Goal: Entertainment & Leisure: Consume media (video, audio)

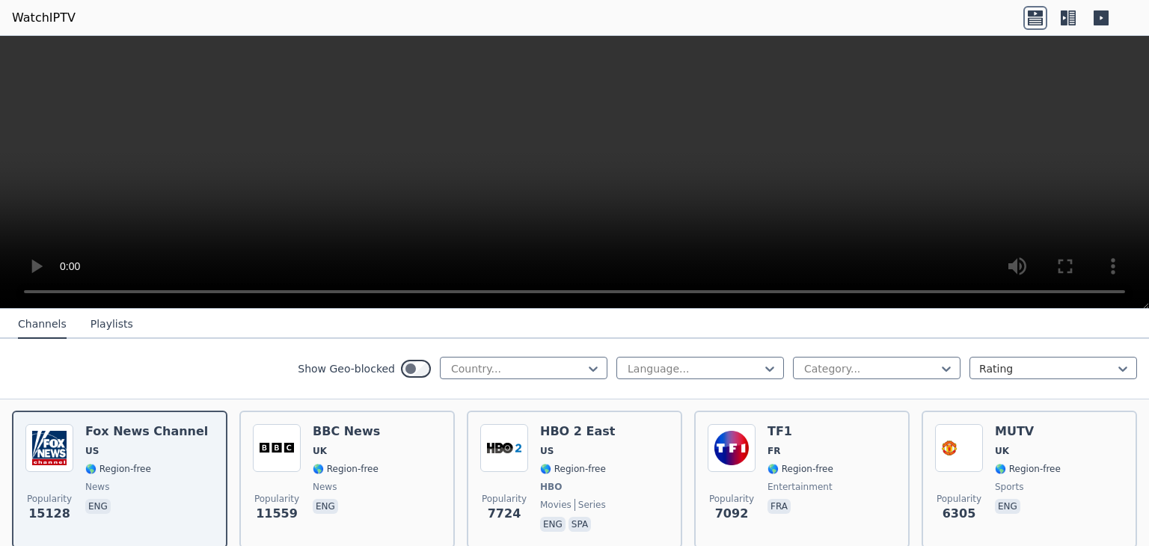
scroll to position [166, 0]
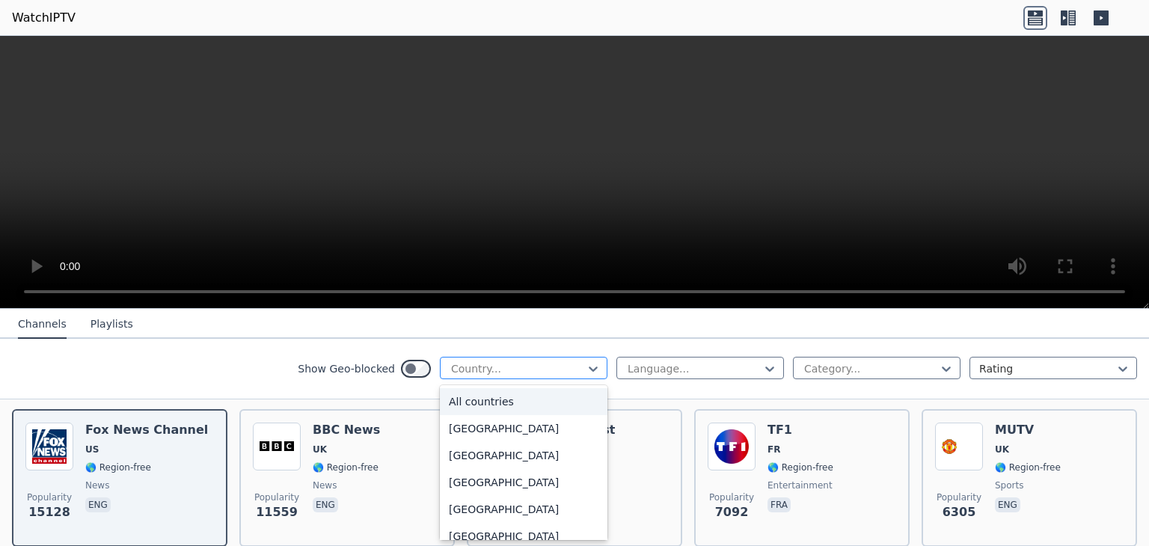
click at [528, 364] on div at bounding box center [518, 368] width 136 height 15
type input "***"
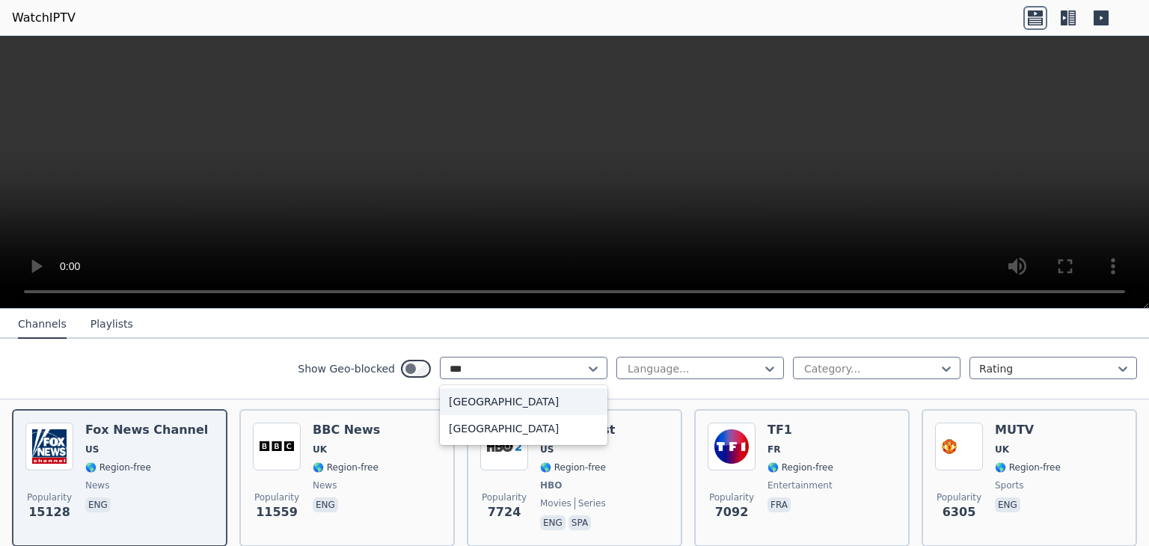
click at [481, 394] on div "[GEOGRAPHIC_DATA]" at bounding box center [524, 401] width 168 height 27
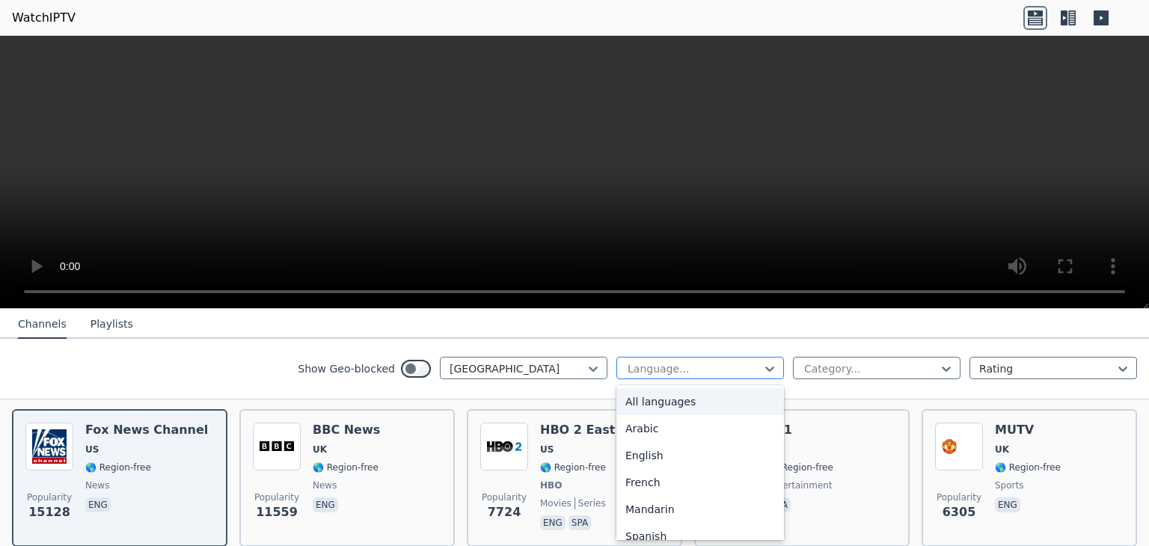
click at [693, 372] on div at bounding box center [694, 368] width 136 height 15
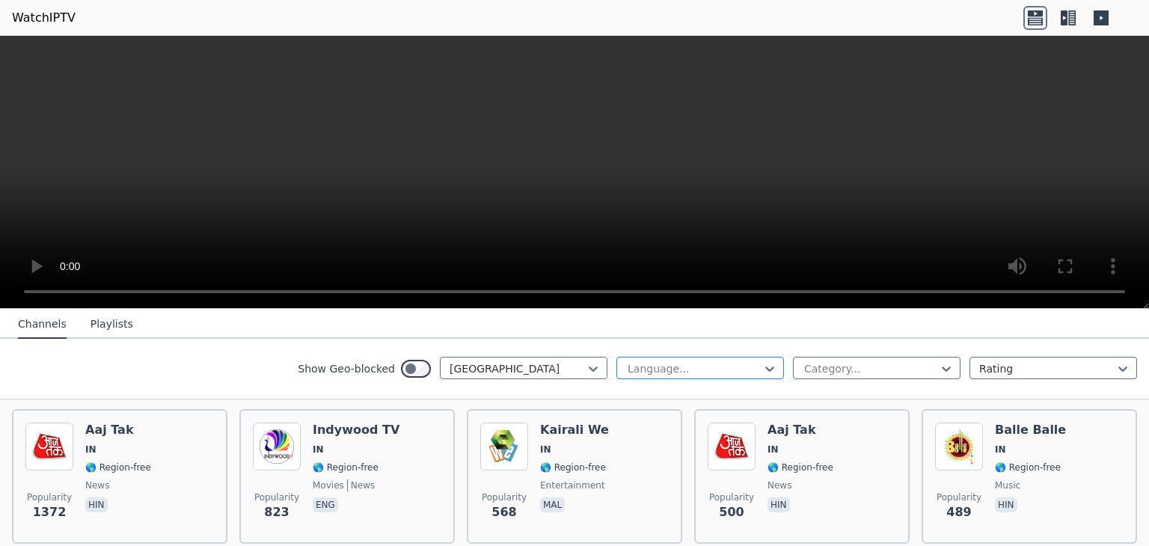
click at [693, 372] on div at bounding box center [694, 368] width 136 height 15
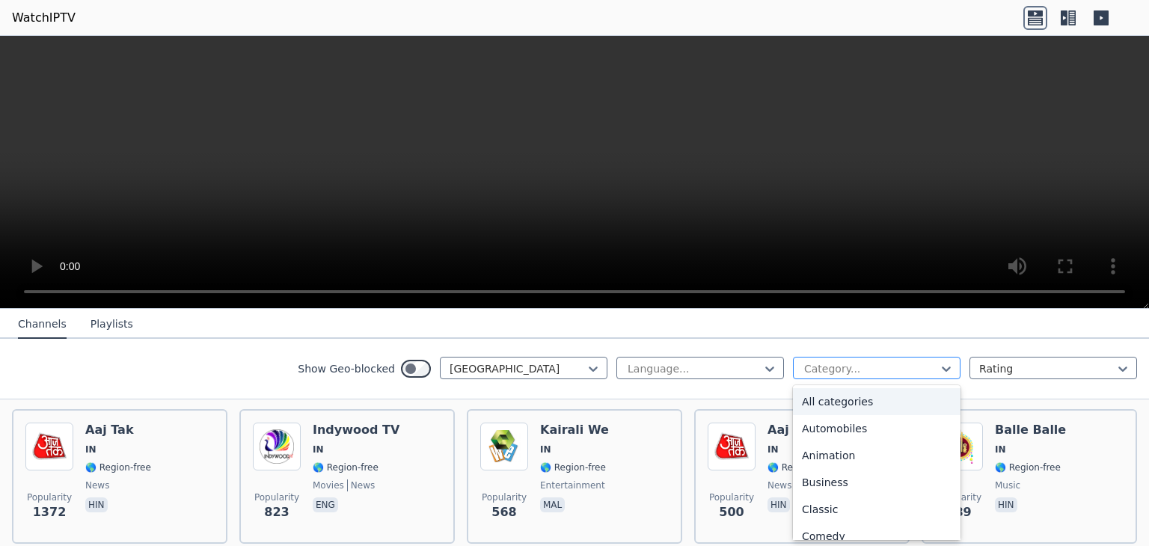
click at [820, 364] on div at bounding box center [871, 368] width 136 height 15
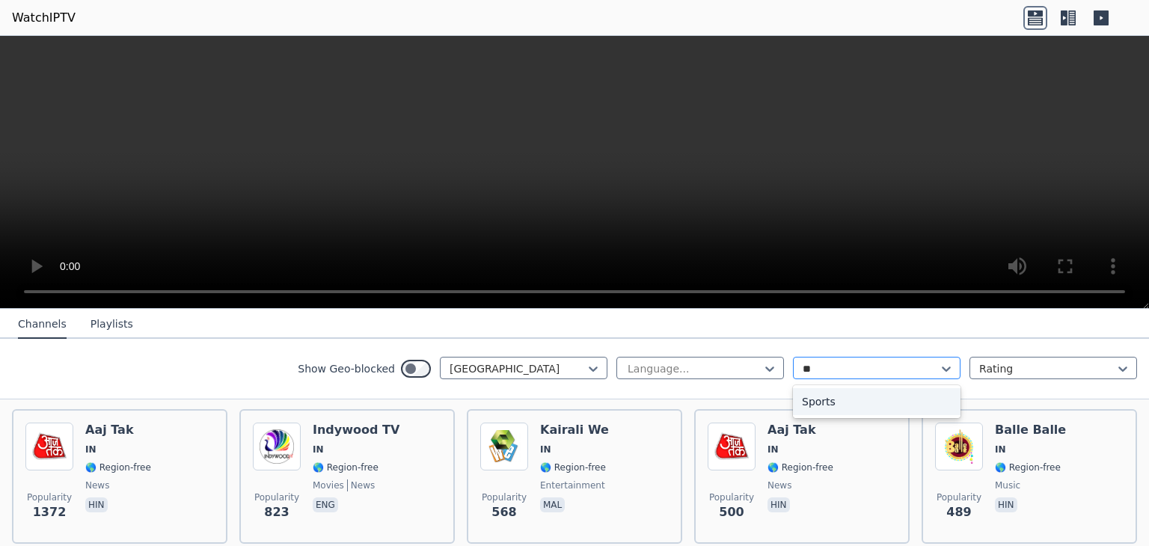
type input "***"
click at [808, 403] on div "Sports" at bounding box center [877, 401] width 168 height 27
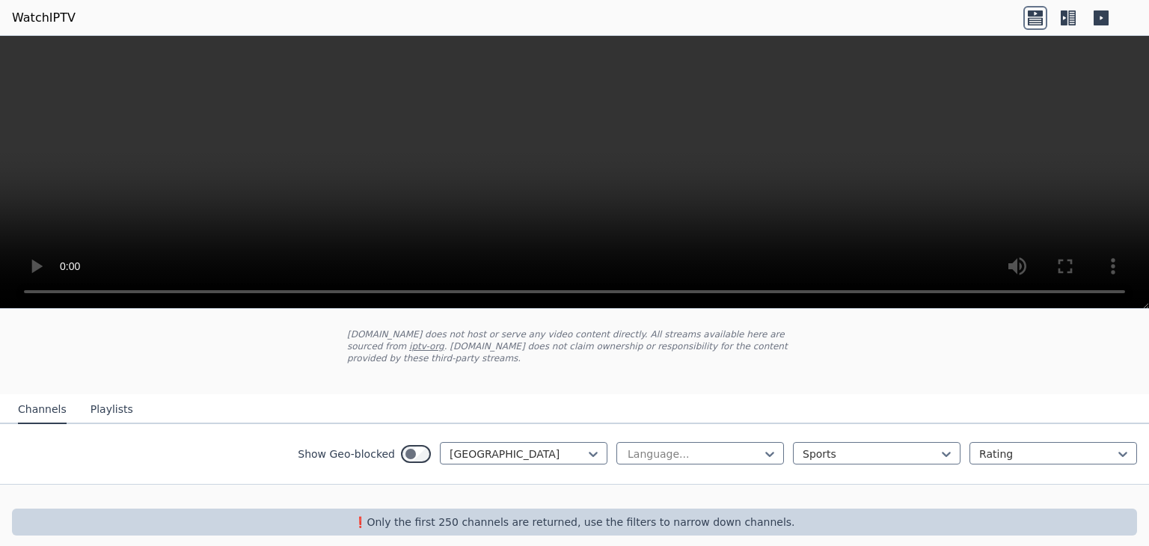
click at [94, 397] on button "Playlists" at bounding box center [112, 410] width 43 height 28
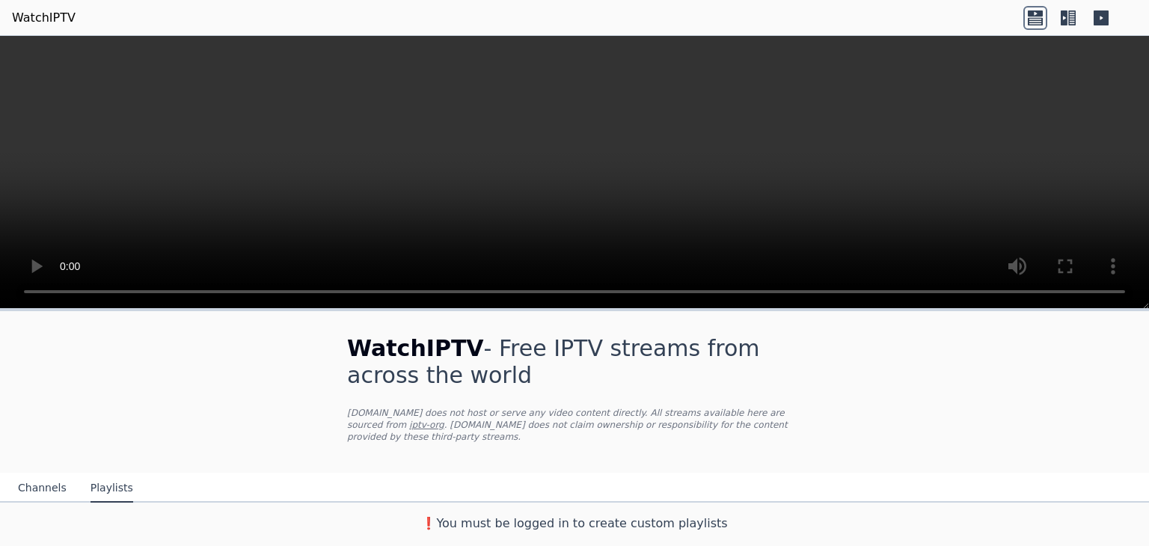
click at [42, 474] on button "Channels" at bounding box center [42, 488] width 49 height 28
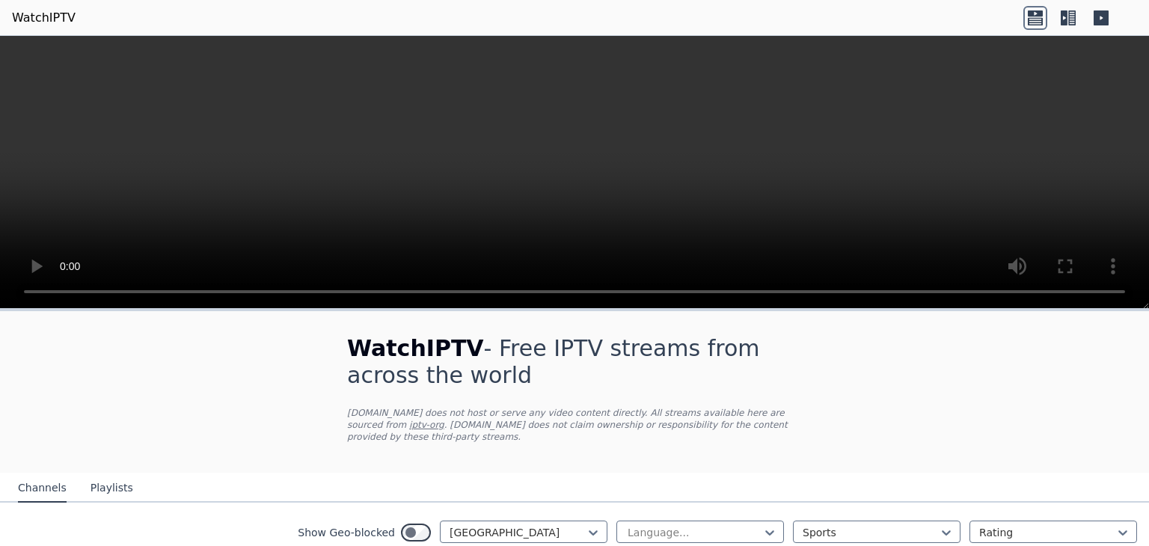
scroll to position [79, 0]
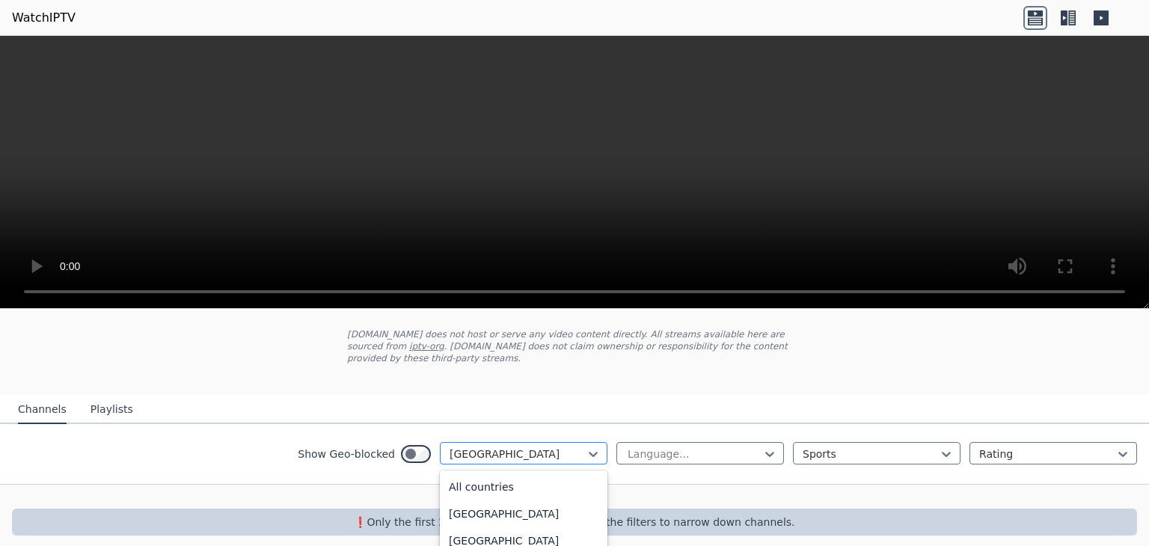
click at [525, 447] on div at bounding box center [518, 454] width 136 height 15
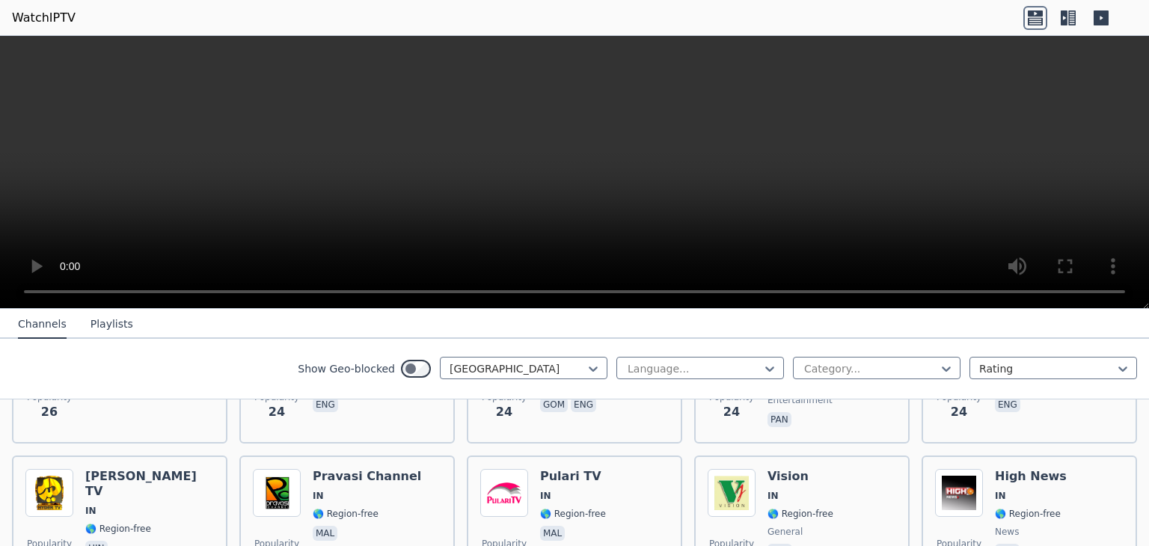
scroll to position [3120, 0]
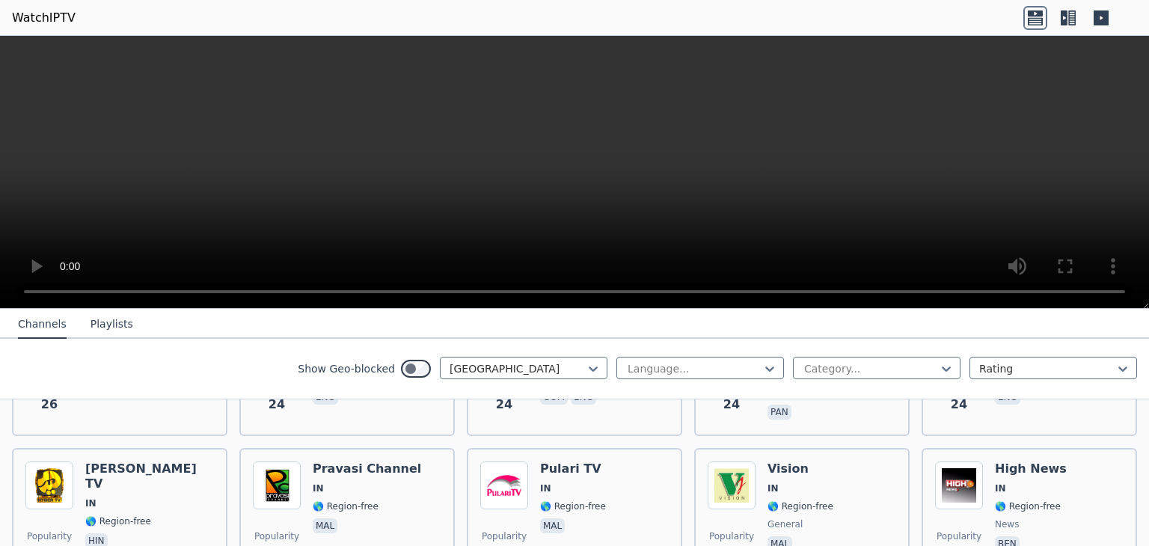
click at [108, 327] on button "Playlists" at bounding box center [112, 325] width 43 height 28
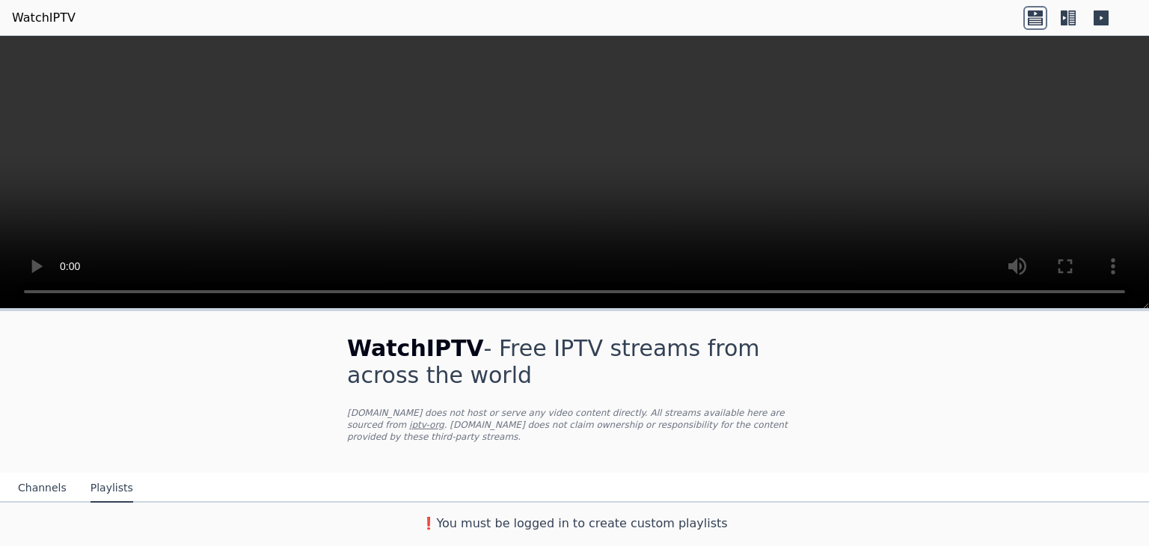
scroll to position [0, 0]
click at [38, 474] on button "Channels" at bounding box center [42, 488] width 49 height 28
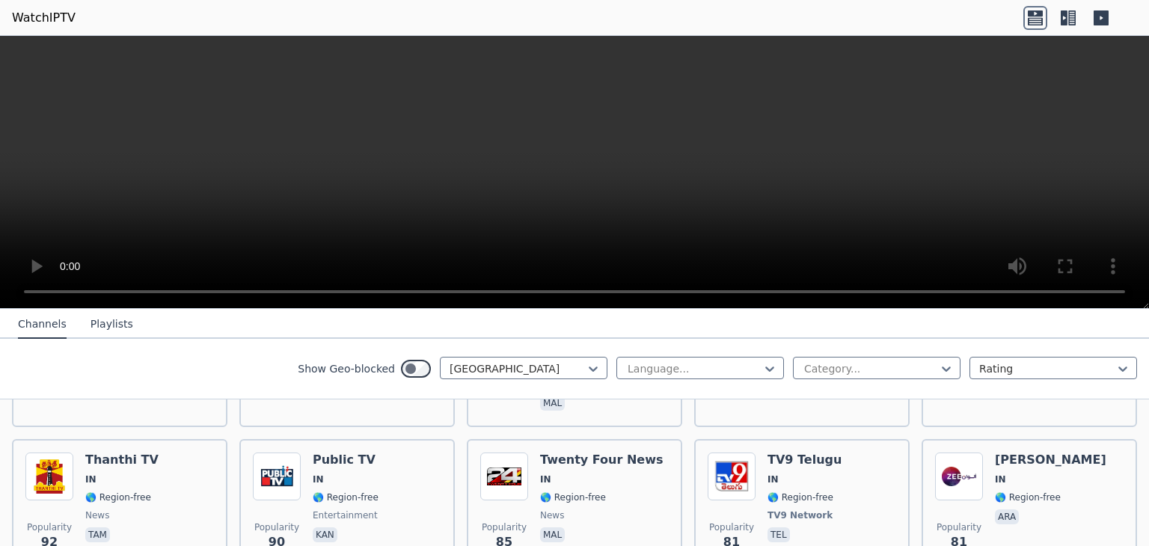
scroll to position [1024, 0]
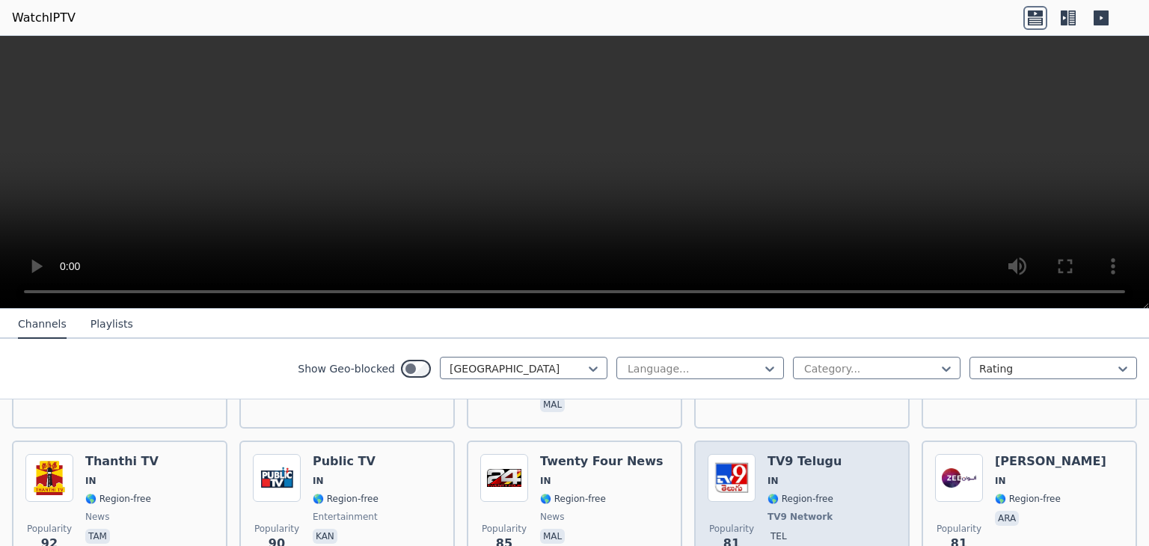
click at [837, 488] on div "Popularity 81 TV9 Telugu IN 🌎 Region-free TV9 Network tel" at bounding box center [802, 508] width 189 height 108
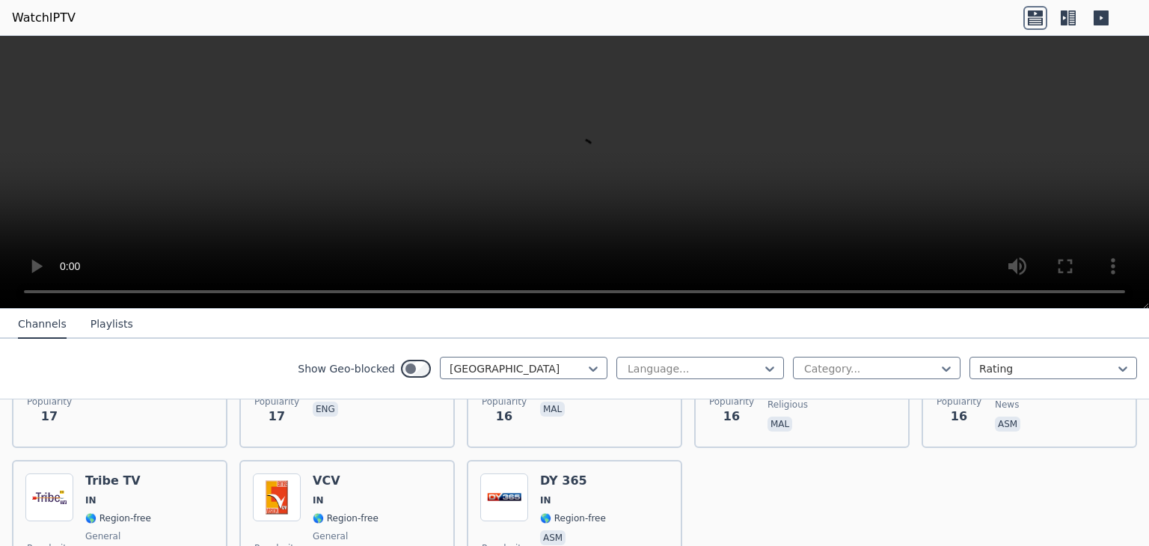
scroll to position [4187, 0]
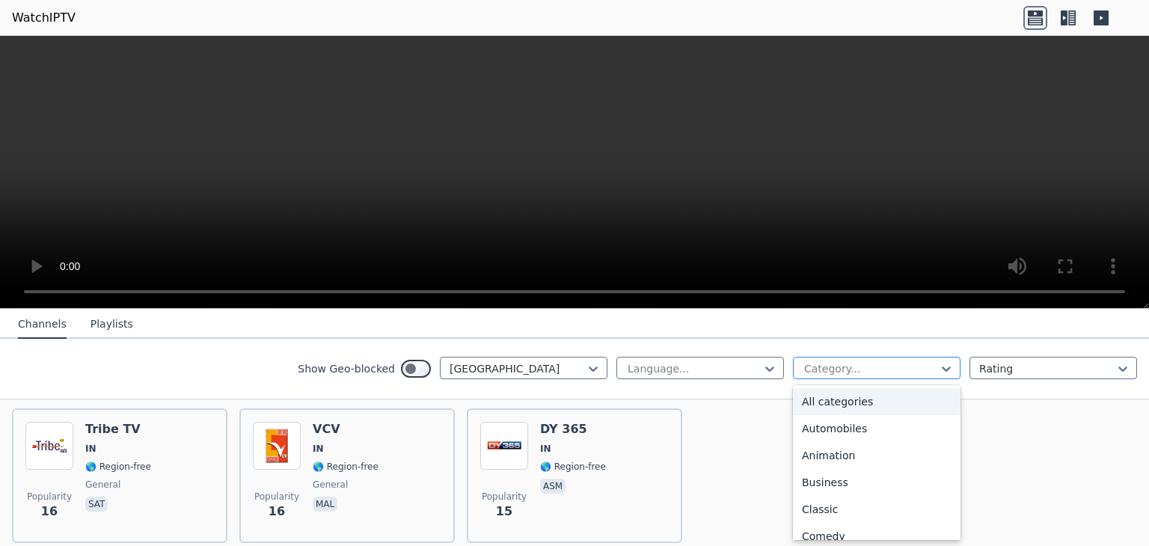
click at [864, 369] on div at bounding box center [871, 368] width 136 height 15
type input "***"
click at [825, 402] on div "Sports" at bounding box center [877, 401] width 168 height 27
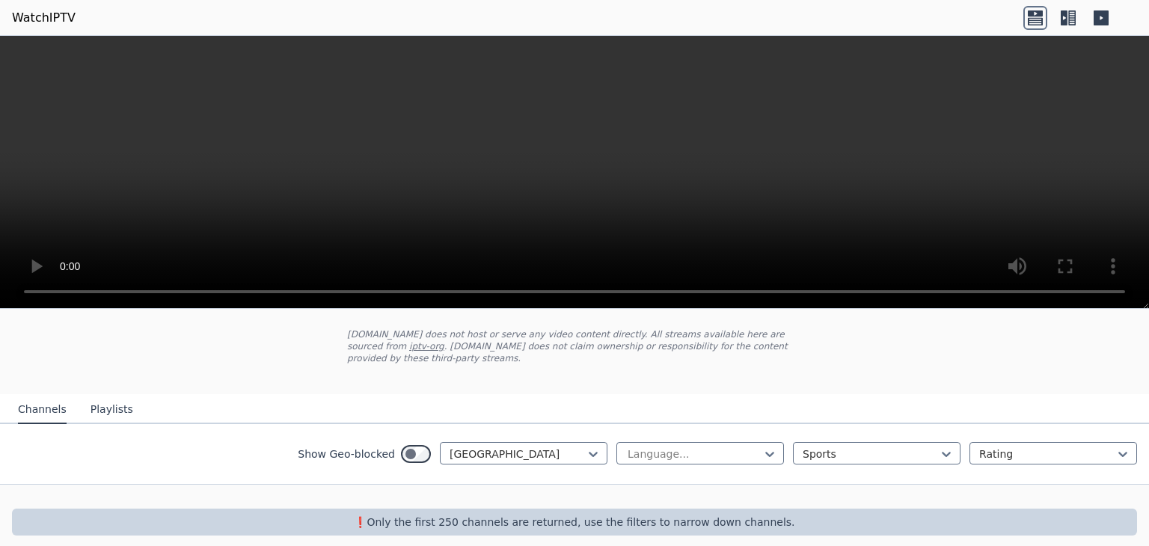
scroll to position [78, 0]
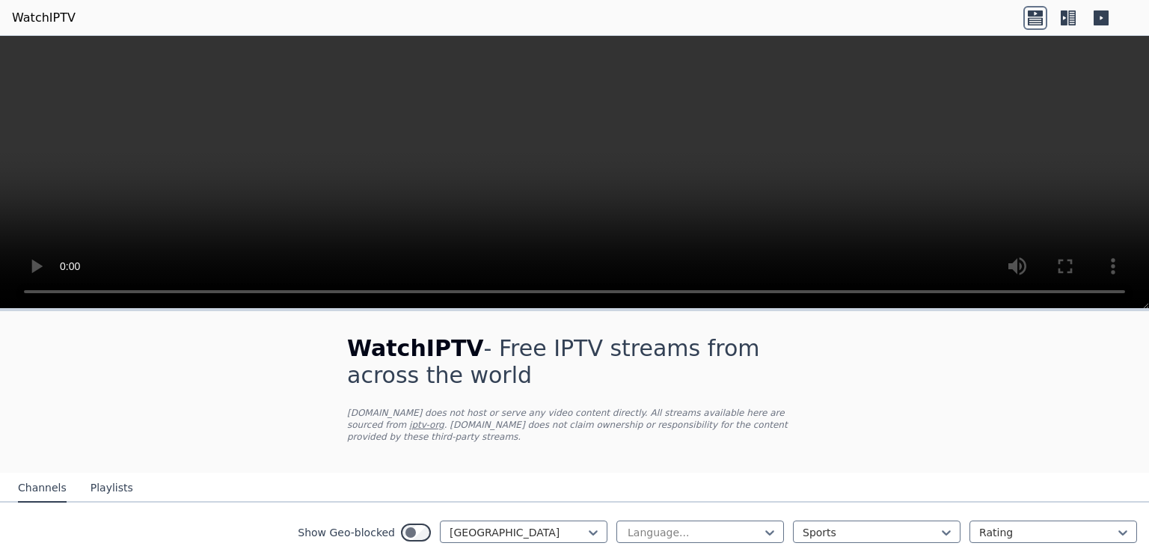
scroll to position [79, 0]
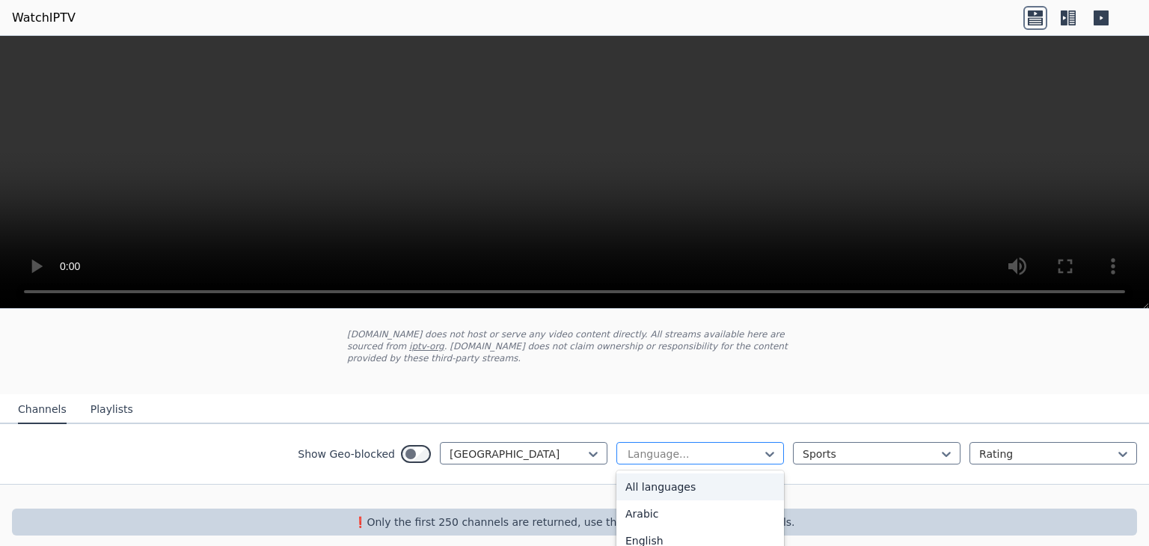
click at [695, 447] on div at bounding box center [694, 454] width 136 height 15
click at [617, 528] on div "English" at bounding box center [701, 541] width 168 height 27
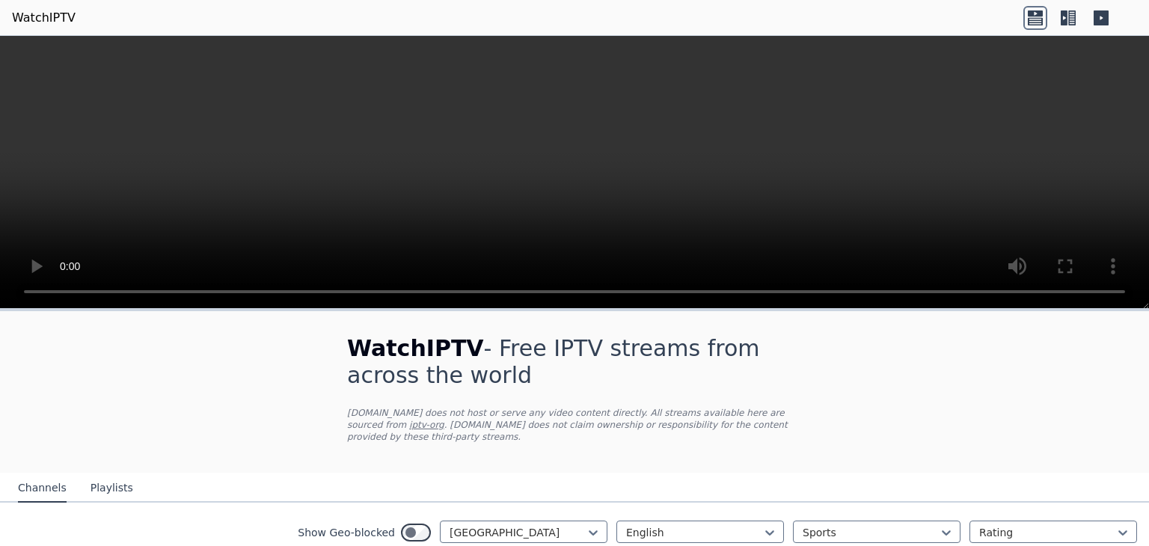
scroll to position [79, 0]
